Goal: Find specific fact: Find specific fact

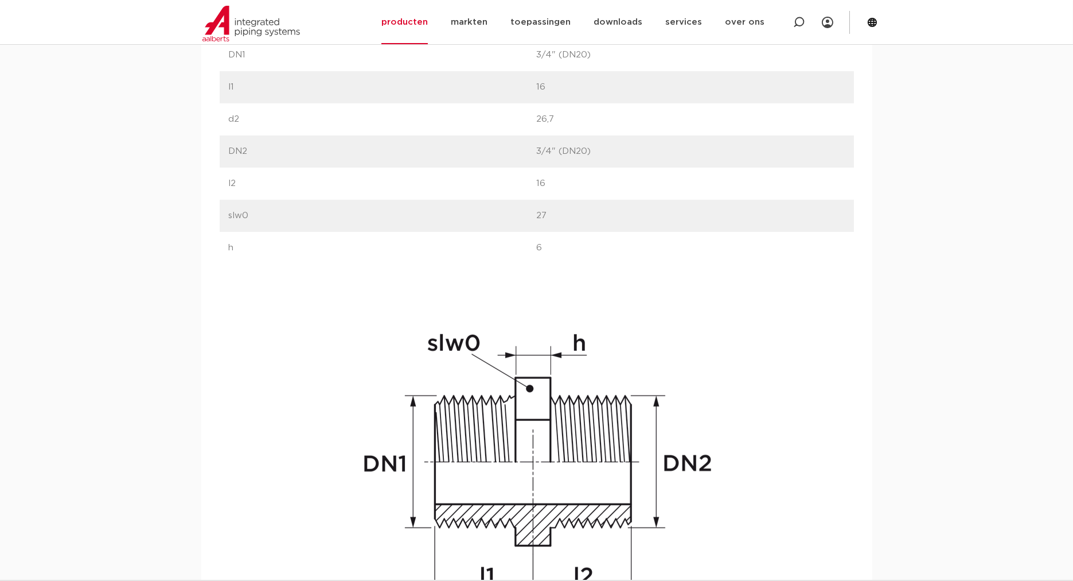
scroll to position [595, 0]
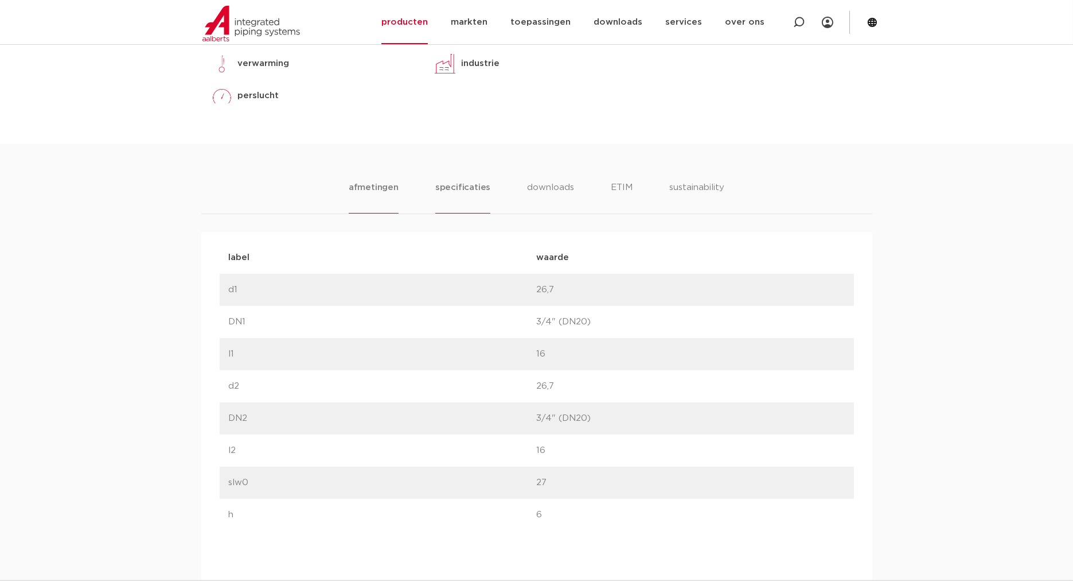
click at [482, 190] on li "specificaties" at bounding box center [462, 197] width 55 height 33
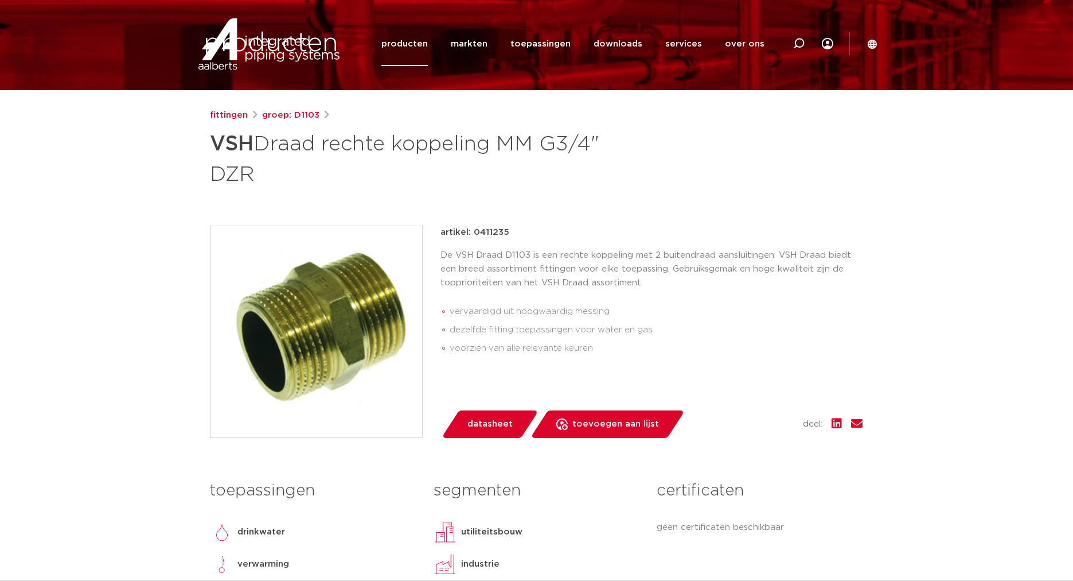
scroll to position [0, 0]
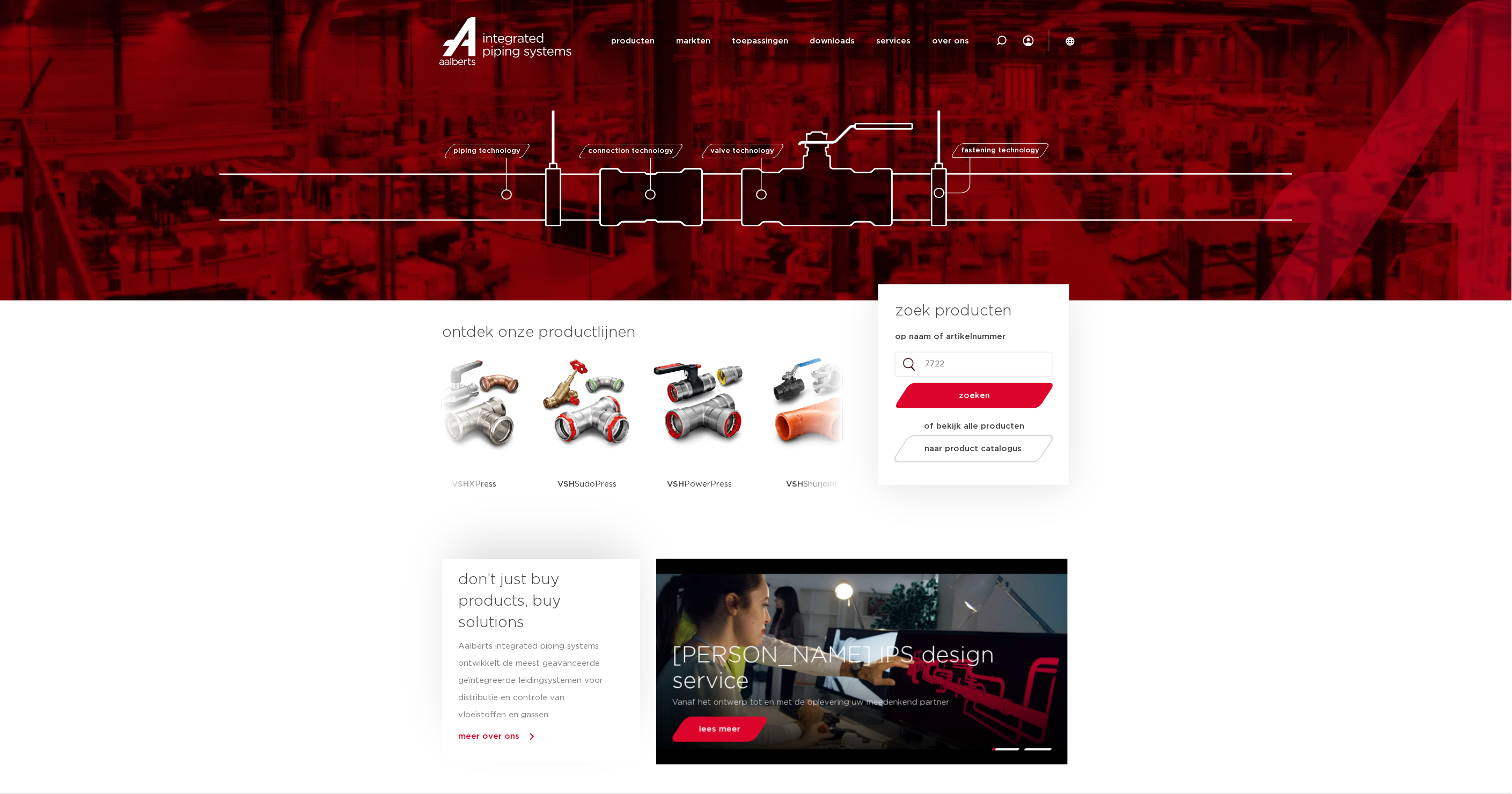
type input "7722"
click at [892, 382] on button "zoeken" at bounding box center [975, 395] width 166 height 27
click at [990, 392] on span "zoeken" at bounding box center [974, 396] width 103 height 8
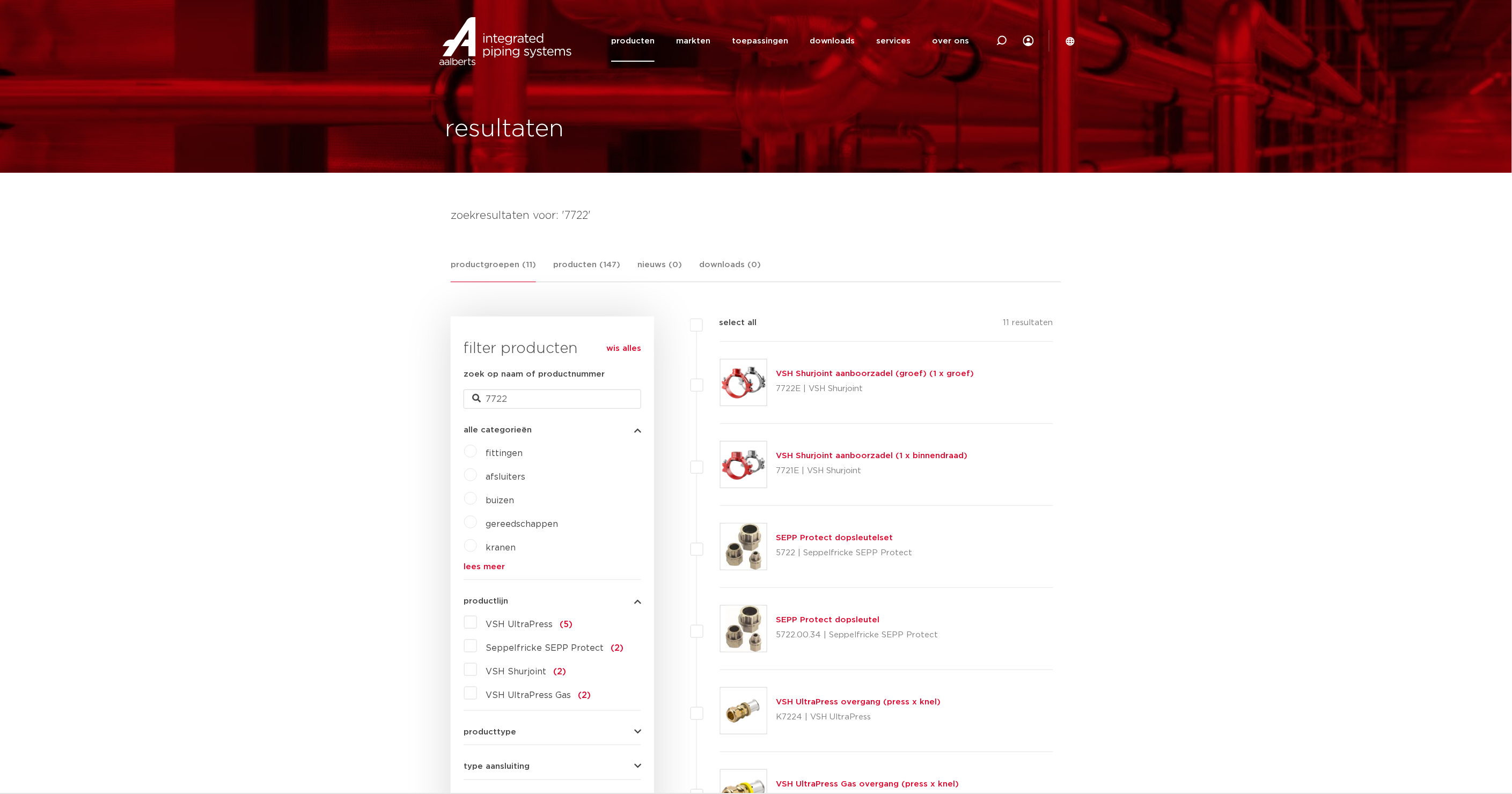
click at [950, 372] on link "VSH Shurjoint aanboorzadel (groef) (1 x groef)" at bounding box center [875, 373] width 198 height 8
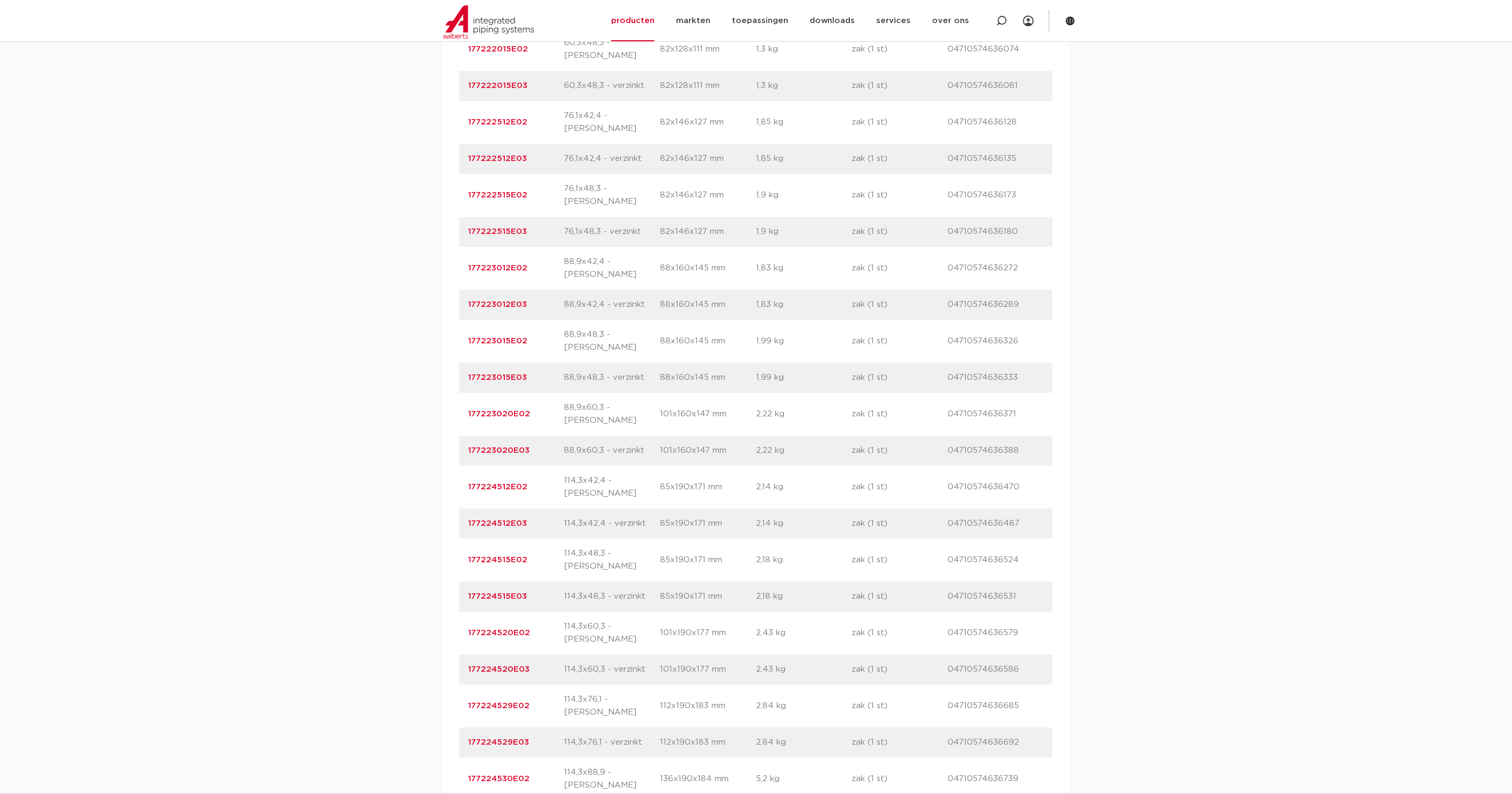
scroll to position [696, 0]
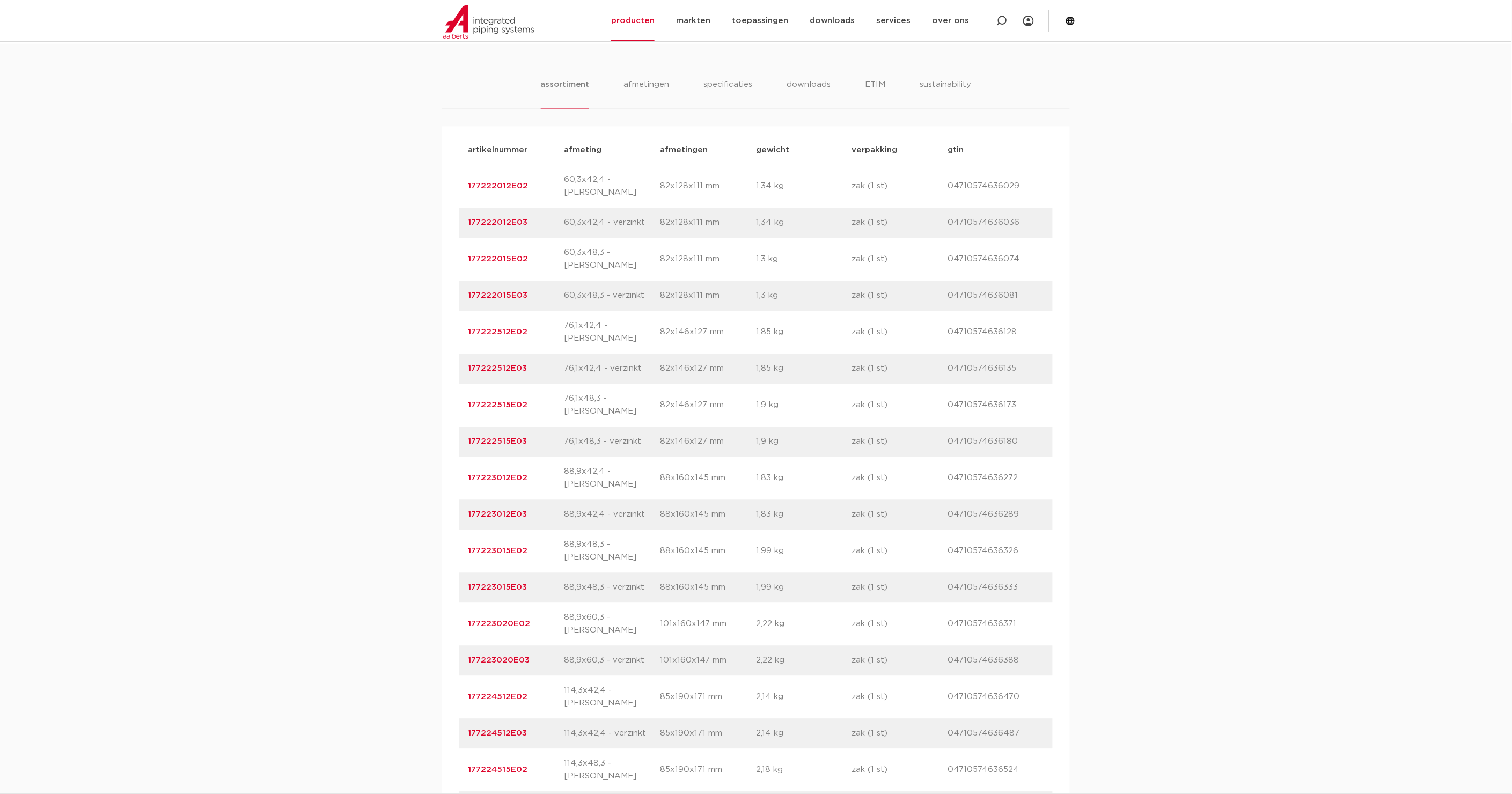
click at [501, 328] on link "177222512E02" at bounding box center [497, 332] width 60 height 8
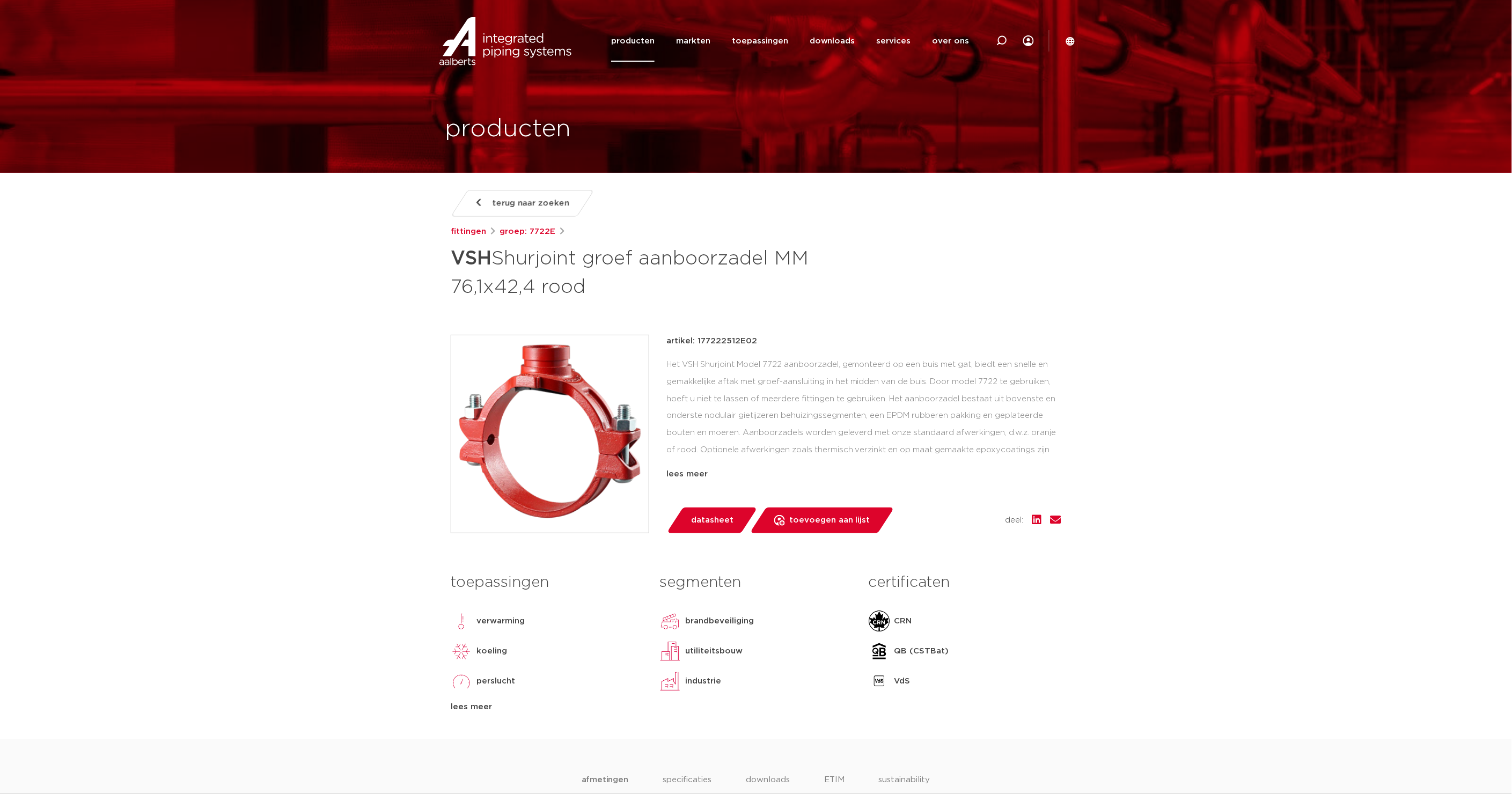
click at [1070, 40] on icon at bounding box center [1070, 41] width 9 height 9
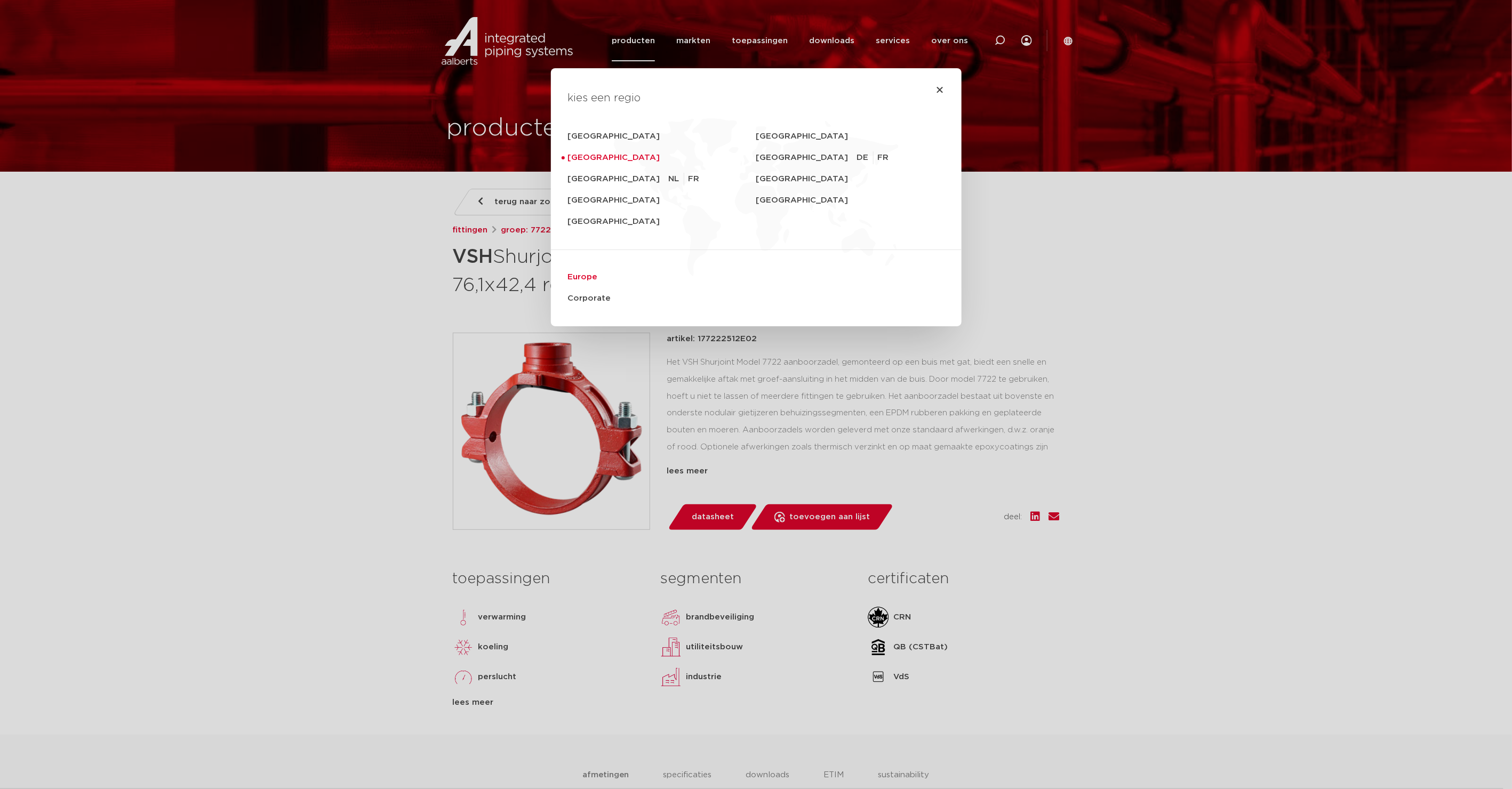
click at [586, 276] on link "Europe" at bounding box center [756, 277] width 377 height 21
